Goal: Information Seeking & Learning: Learn about a topic

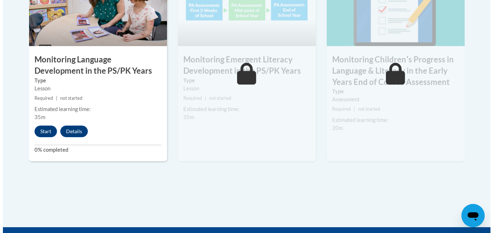
scroll to position [726, 0]
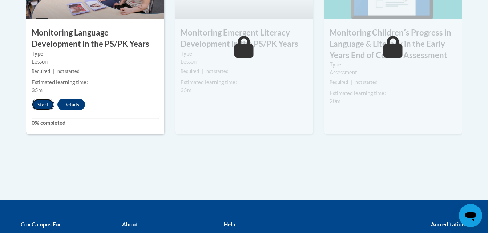
click at [38, 104] on button "Start" at bounding box center [43, 105] width 23 height 12
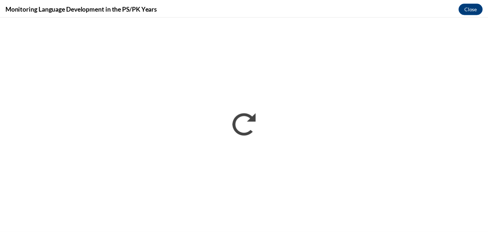
scroll to position [0, 0]
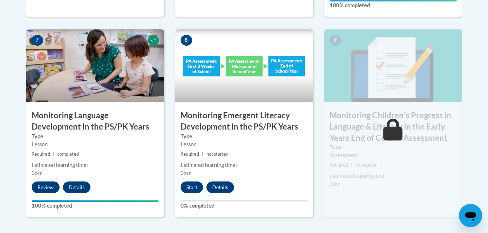
scroll to position [654, 0]
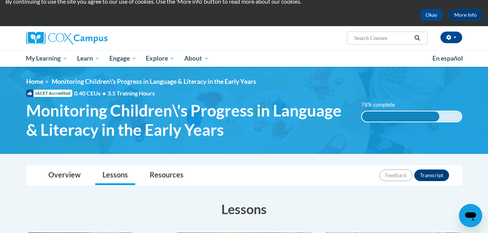
scroll to position [0, 0]
